Goal: Task Accomplishment & Management: Manage account settings

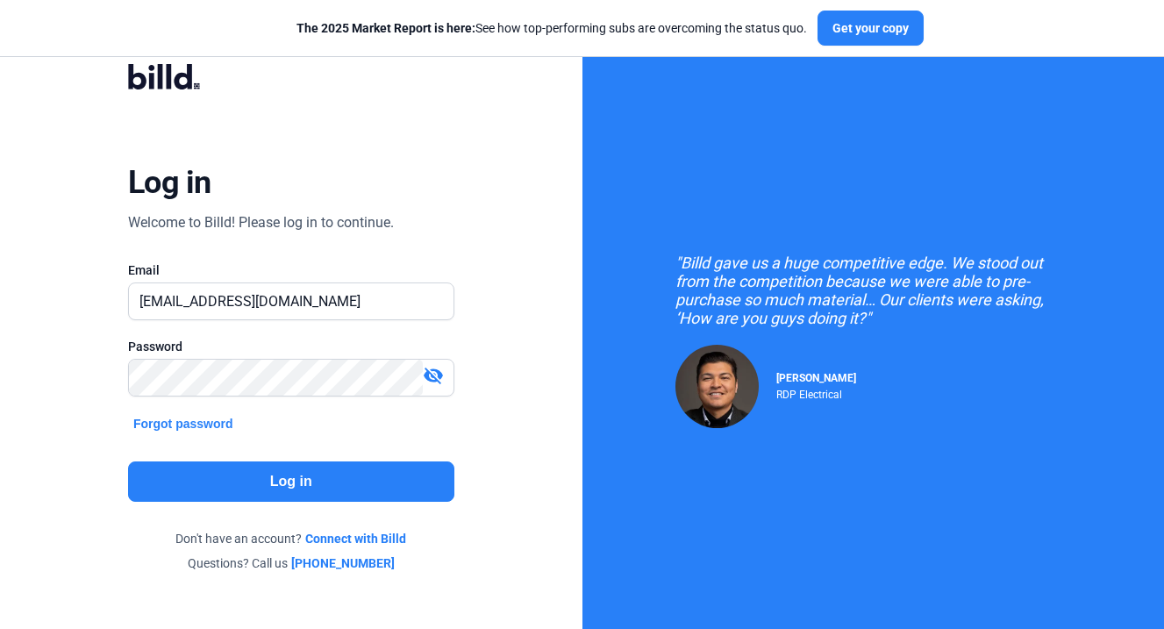
click at [283, 494] on button "Log in" at bounding box center [291, 481] width 326 height 40
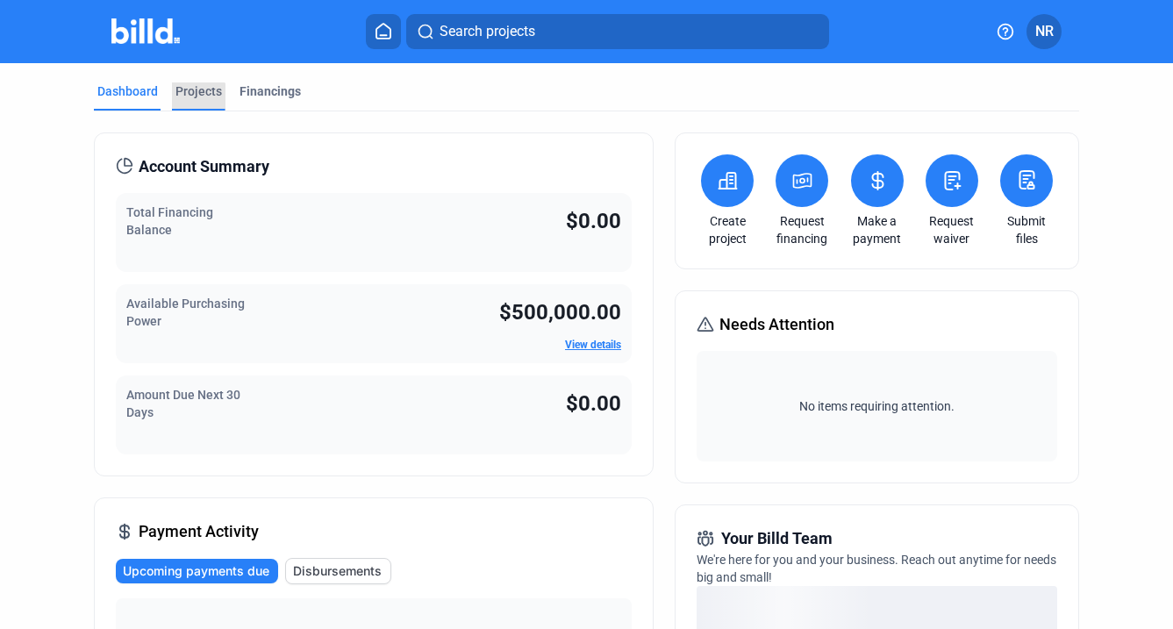
click at [194, 100] on div "Projects" at bounding box center [199, 96] width 54 height 28
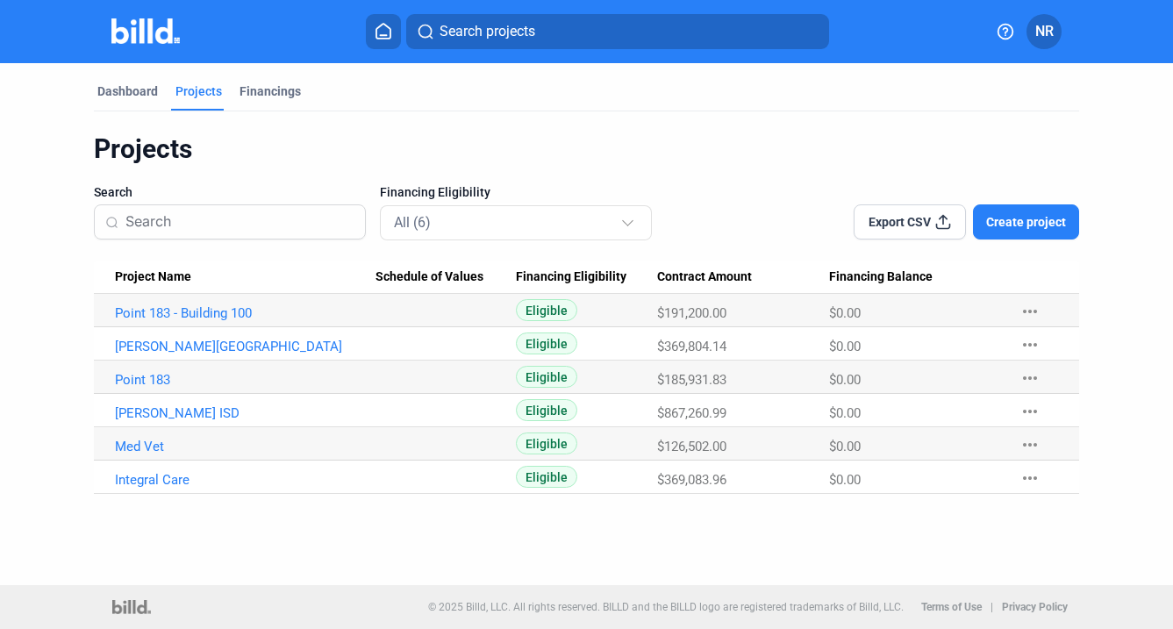
click at [539, 475] on span "Eligible" at bounding box center [546, 477] width 61 height 22
click at [1034, 482] on mat-icon "more_horiz" at bounding box center [1029, 478] width 21 height 21
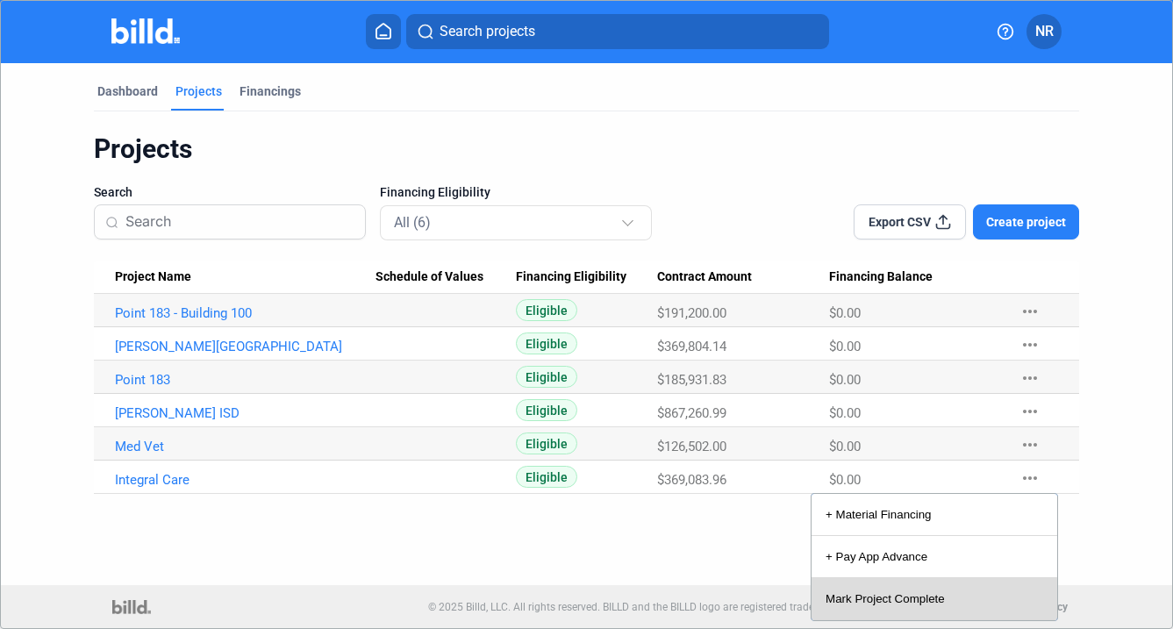
click at [928, 604] on button "Mark Project Complete" at bounding box center [934, 599] width 246 height 42
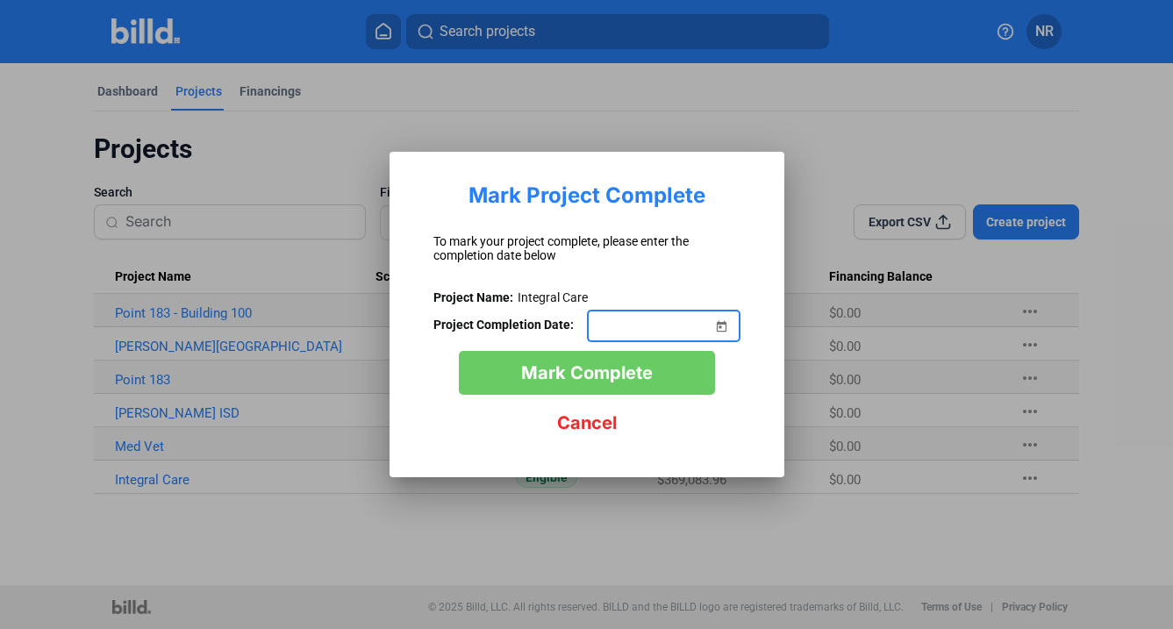
click at [724, 324] on span "Open calendar" at bounding box center [722, 316] width 42 height 42
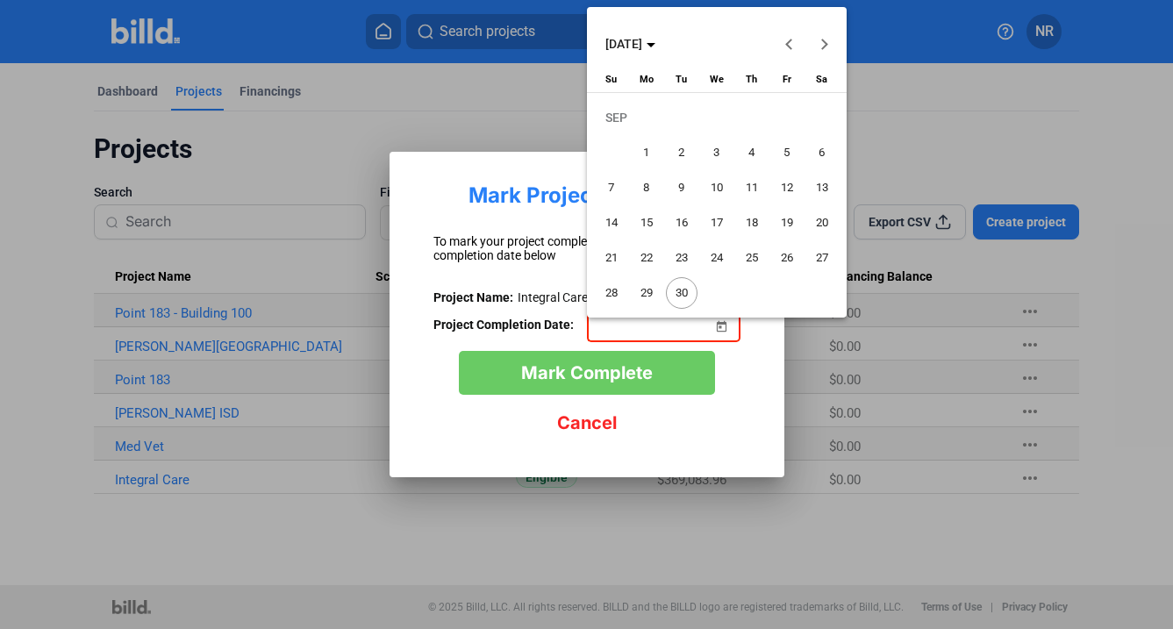
click at [655, 38] on span "[DATE]" at bounding box center [630, 44] width 50 height 14
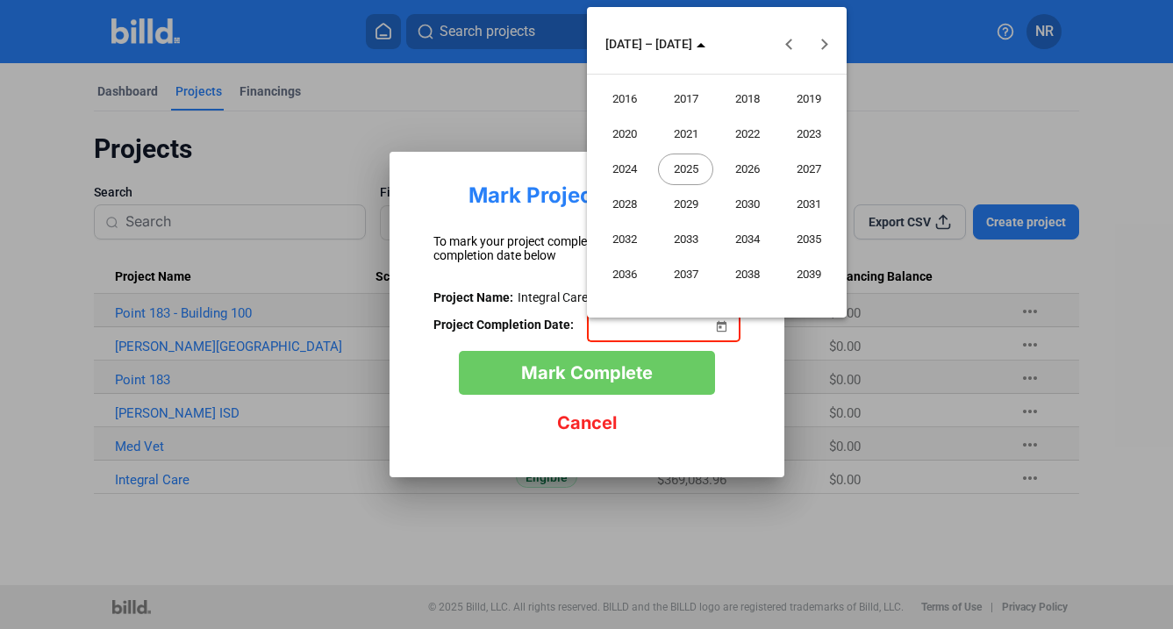
click at [629, 168] on span "2024" at bounding box center [623, 170] width 55 height 32
click at [803, 175] on span "AUG" at bounding box center [808, 170] width 55 height 32
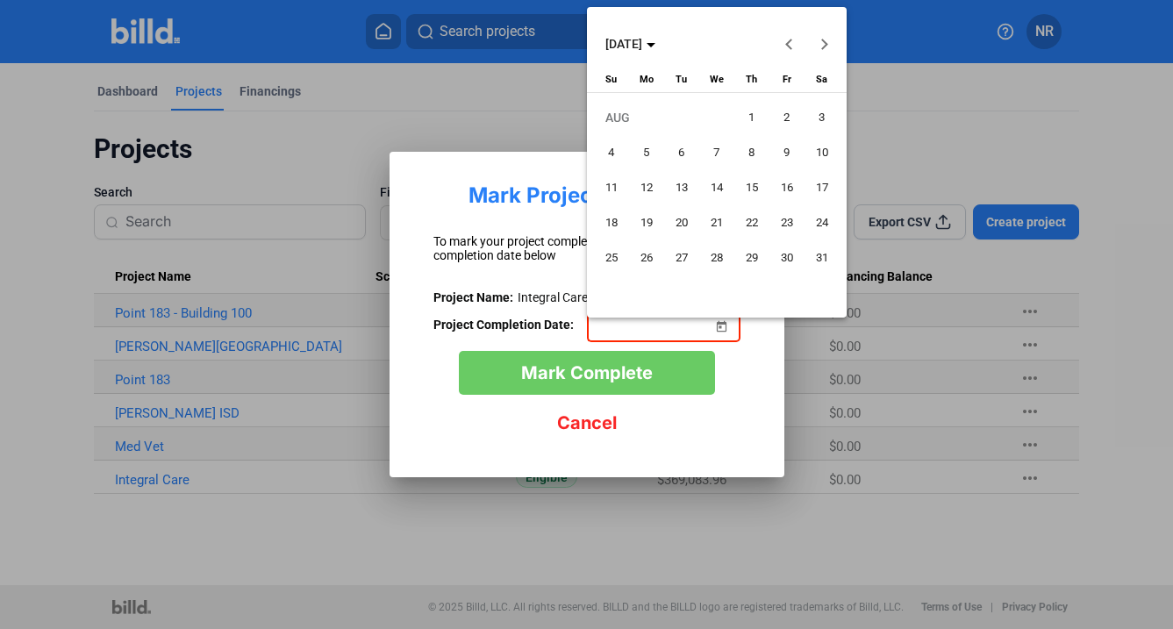
click at [712, 256] on span "28" at bounding box center [717, 258] width 32 height 32
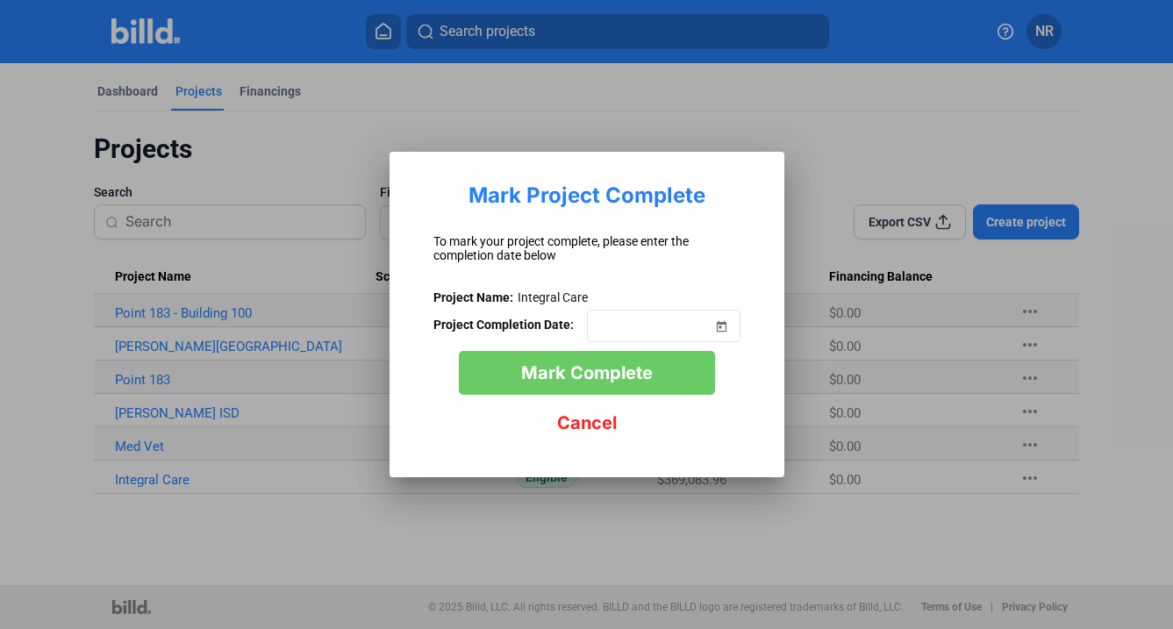
click at [623, 375] on span "Mark Complete" at bounding box center [587, 372] width 132 height 21
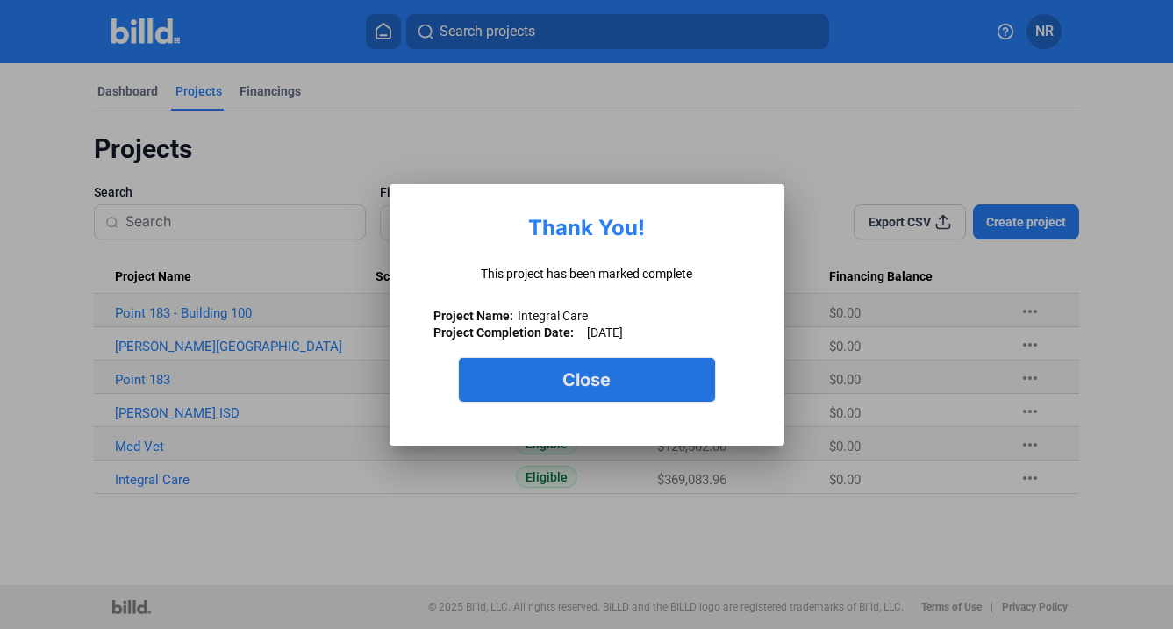
click at [674, 393] on button "Close" at bounding box center [587, 380] width 256 height 44
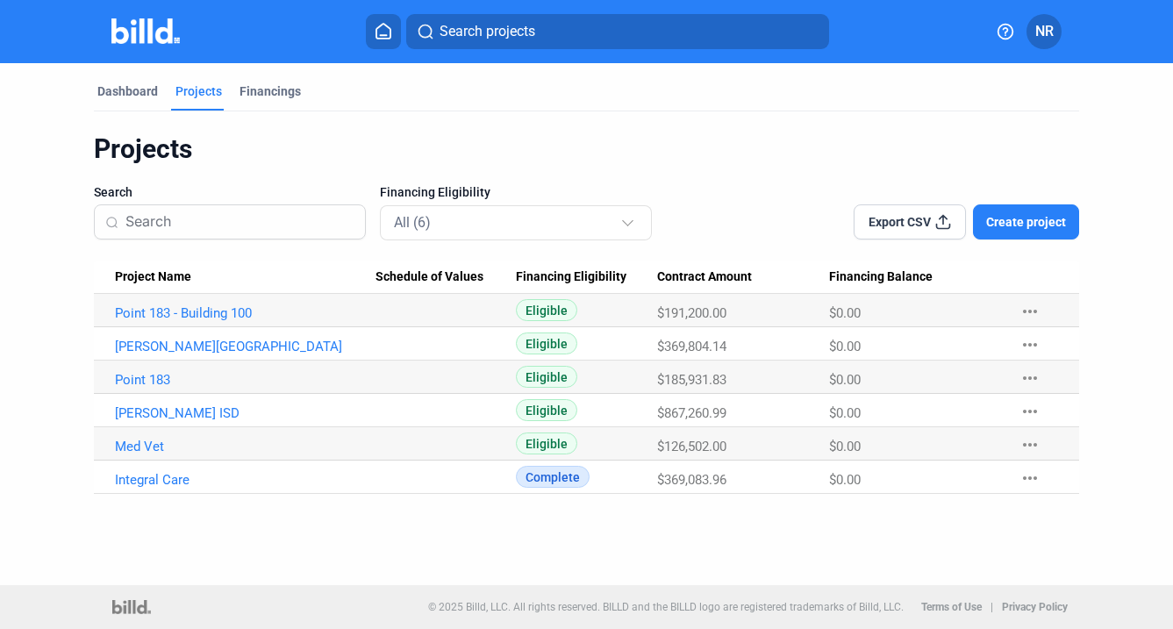
click at [1031, 440] on mat-icon "more_horiz" at bounding box center [1029, 444] width 21 height 21
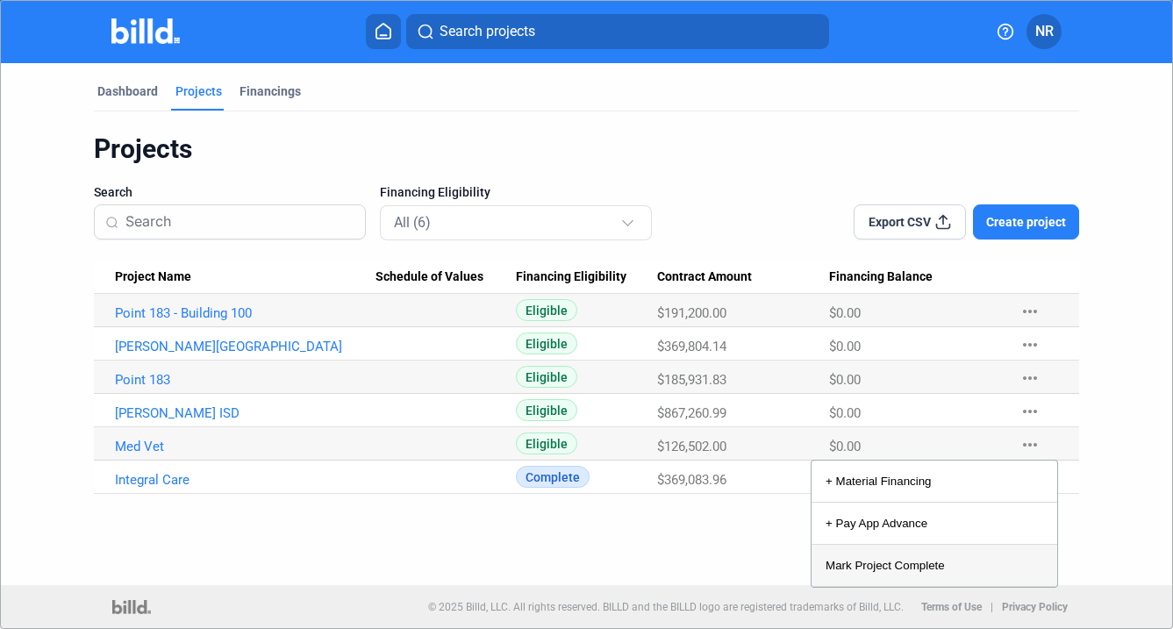
click at [904, 562] on button "Mark Project Complete" at bounding box center [934, 566] width 246 height 42
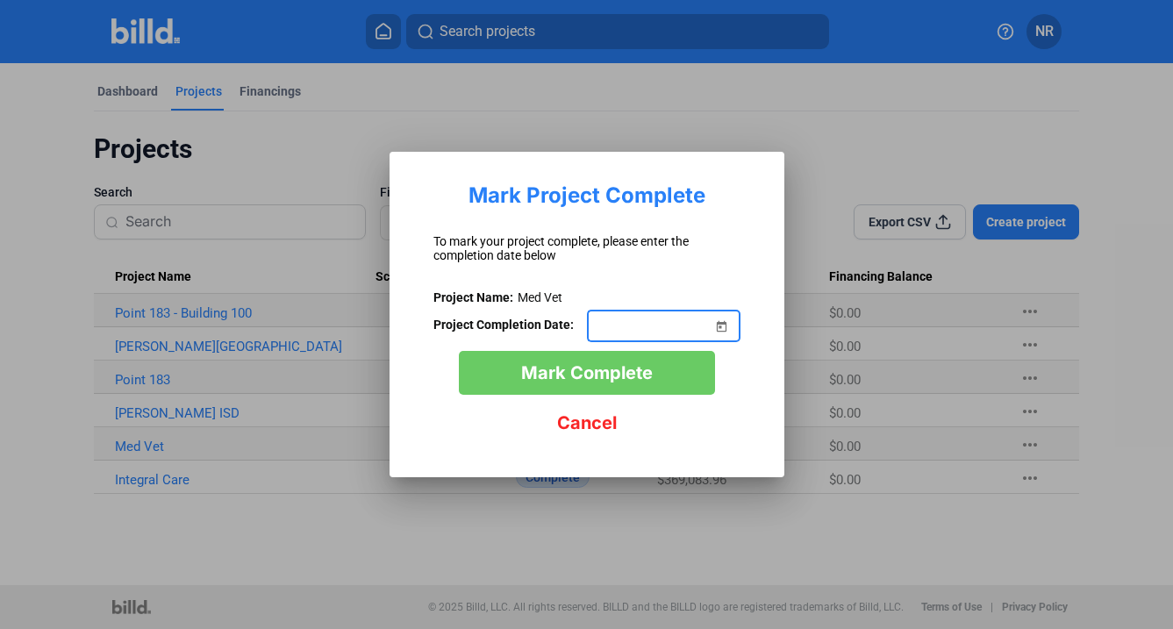
click at [726, 328] on span "Open calendar" at bounding box center [722, 316] width 42 height 42
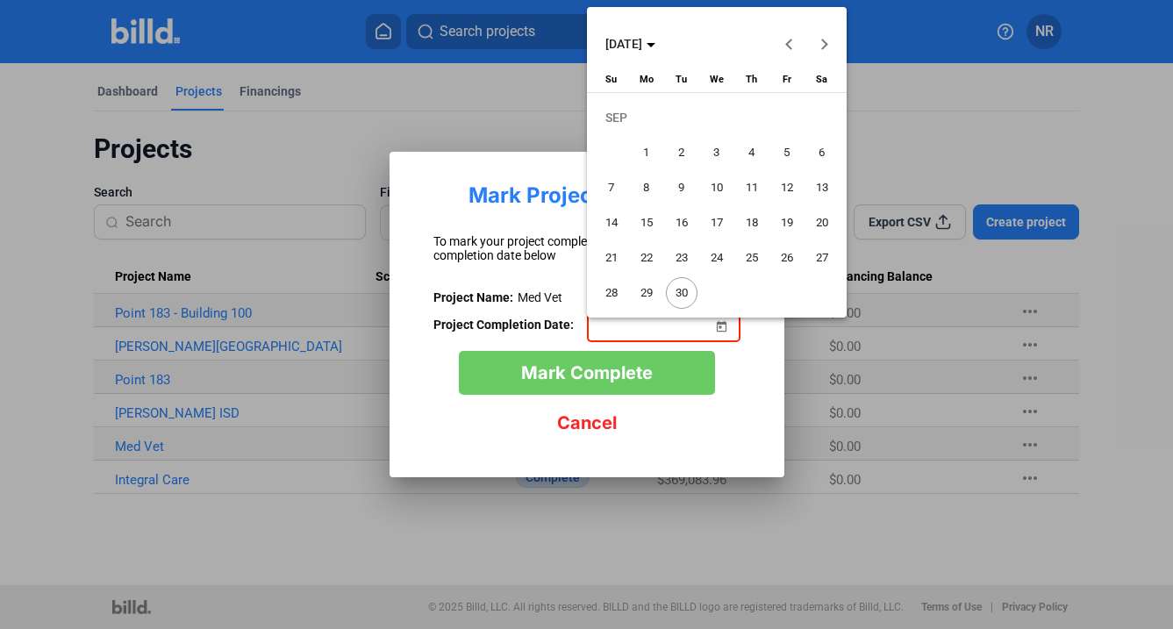
click at [717, 189] on span "10" at bounding box center [717, 188] width 32 height 32
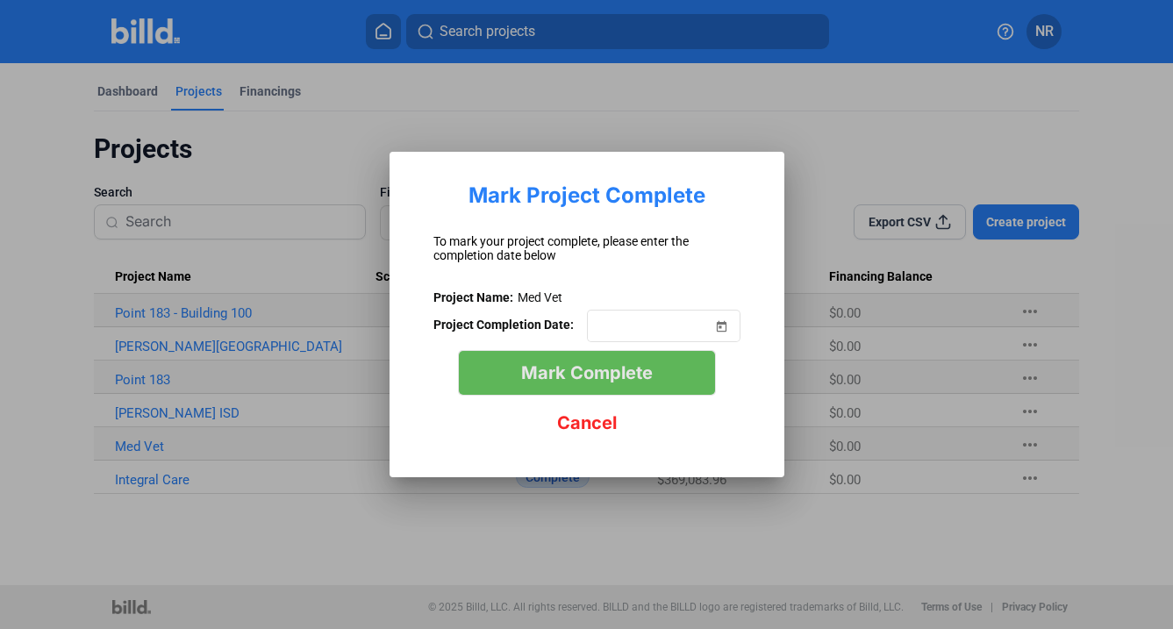
click at [649, 378] on span "Mark Complete" at bounding box center [587, 372] width 132 height 21
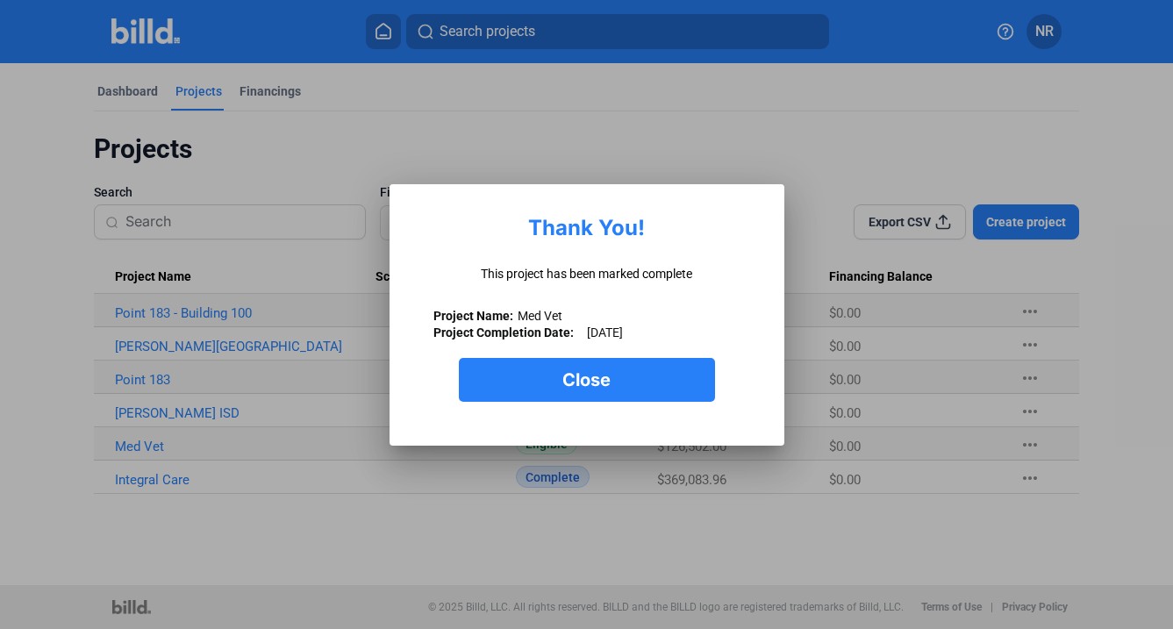
click at [631, 401] on div "Thank You! This project has been marked complete Project Name: Med Vet Project …" at bounding box center [587, 315] width 342 height 209
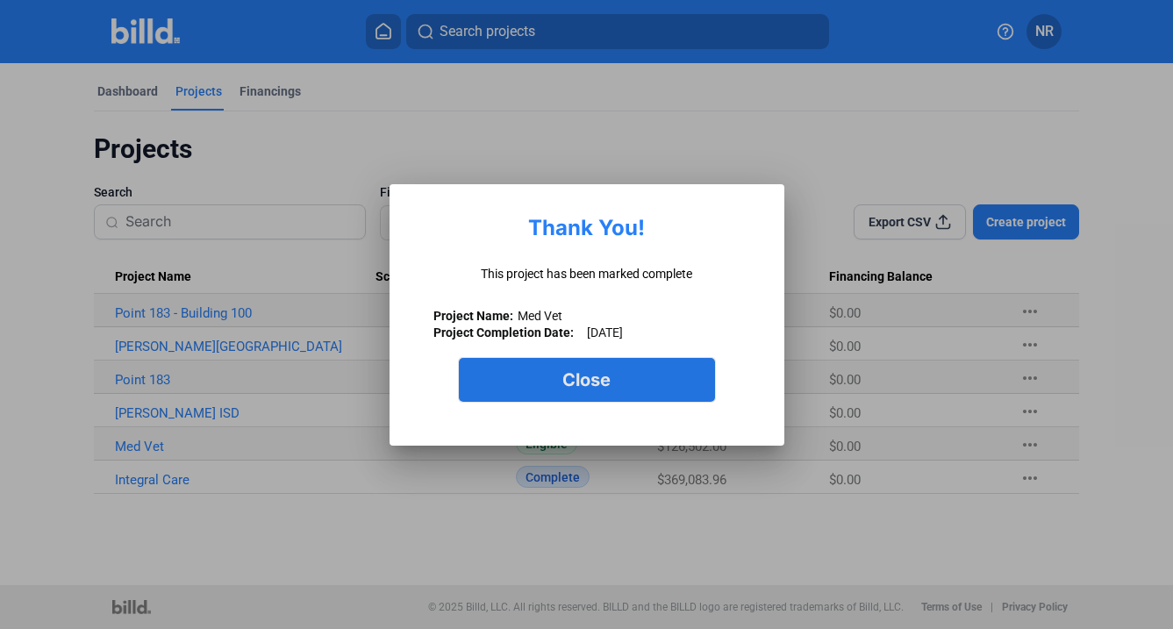
click at [625, 382] on button "Close" at bounding box center [587, 380] width 256 height 44
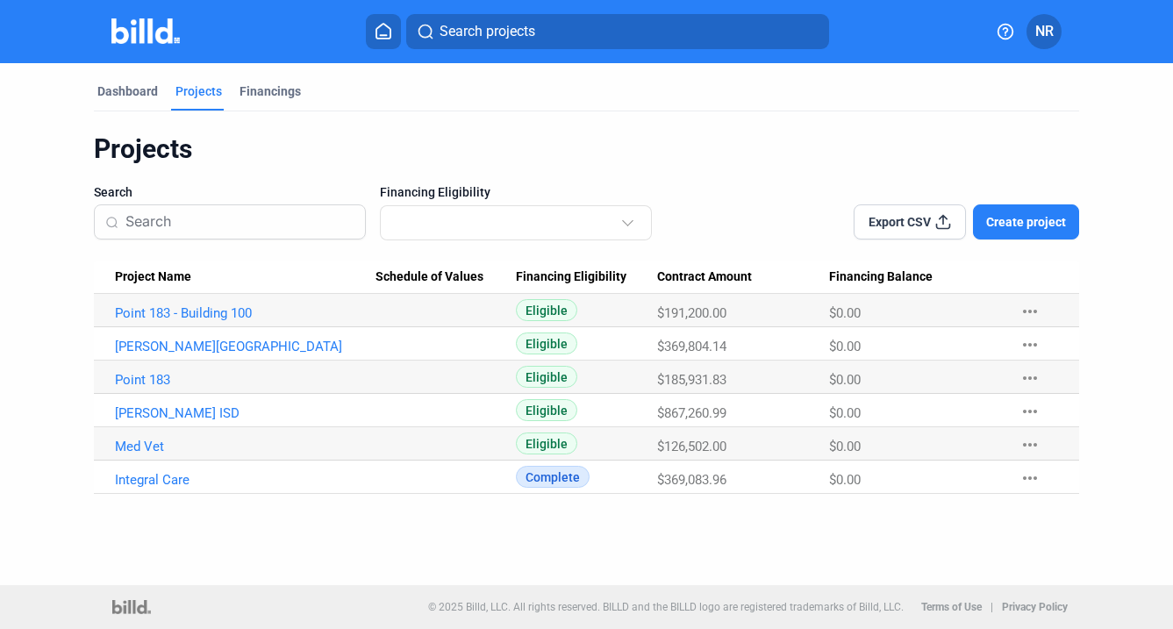
click at [1066, 506] on div "Dashboard Projects Financings Projects Search Financing Eligibility Export CSV …" at bounding box center [586, 324] width 1173 height 522
